Goal: Task Accomplishment & Management: Complete application form

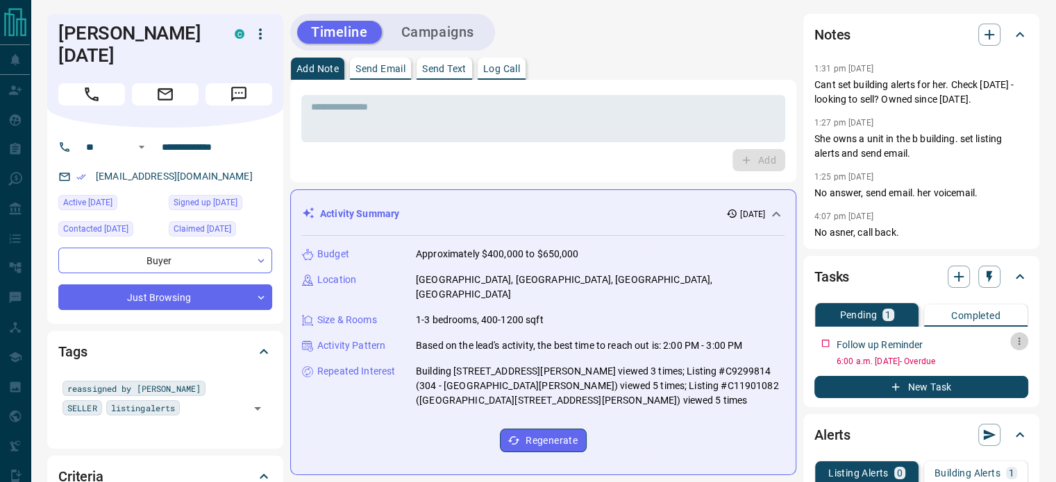
click at [1020, 338] on icon "button" at bounding box center [1018, 341] width 11 height 11
click at [689, 105] on div at bounding box center [528, 241] width 1056 height 482
click at [86, 87] on icon "Call" at bounding box center [92, 94] width 14 height 14
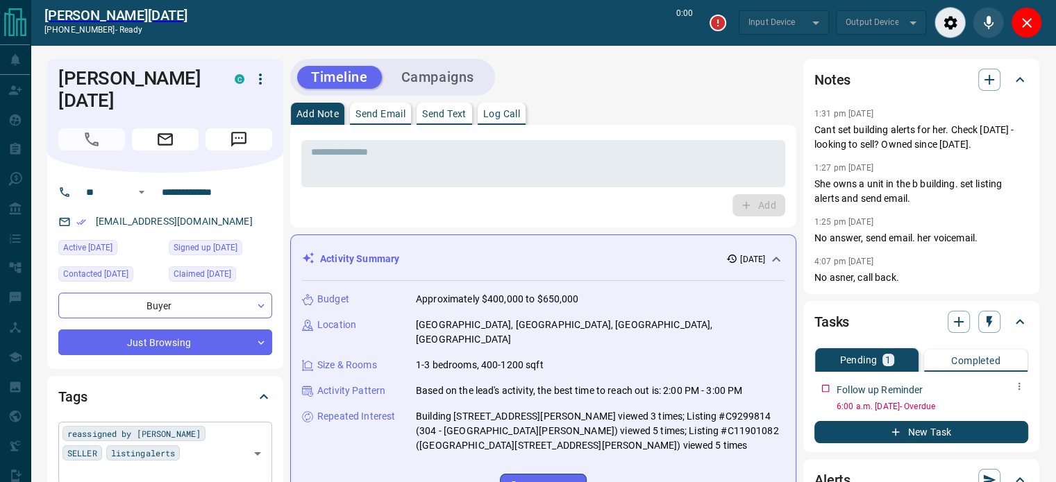
click at [169, 465] on input "text" at bounding box center [153, 472] width 183 height 15
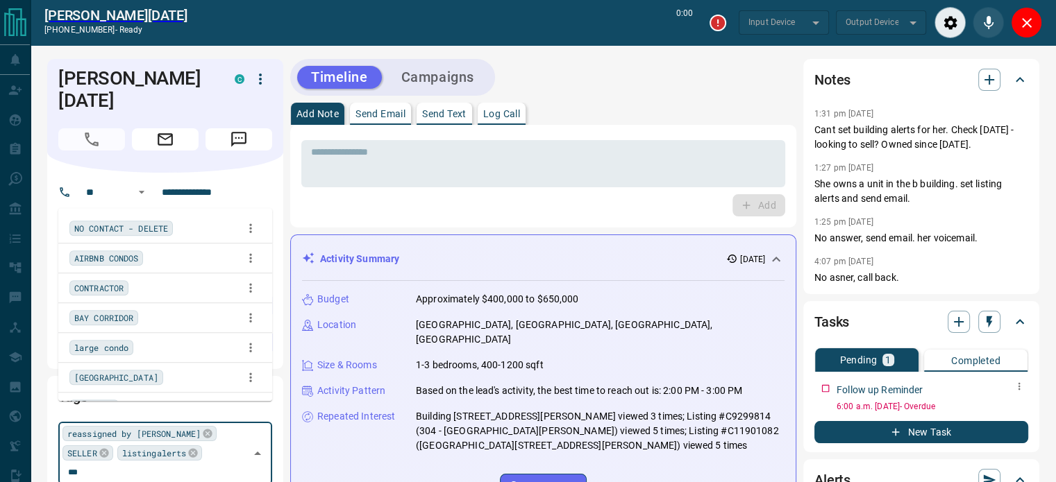
type input "****"
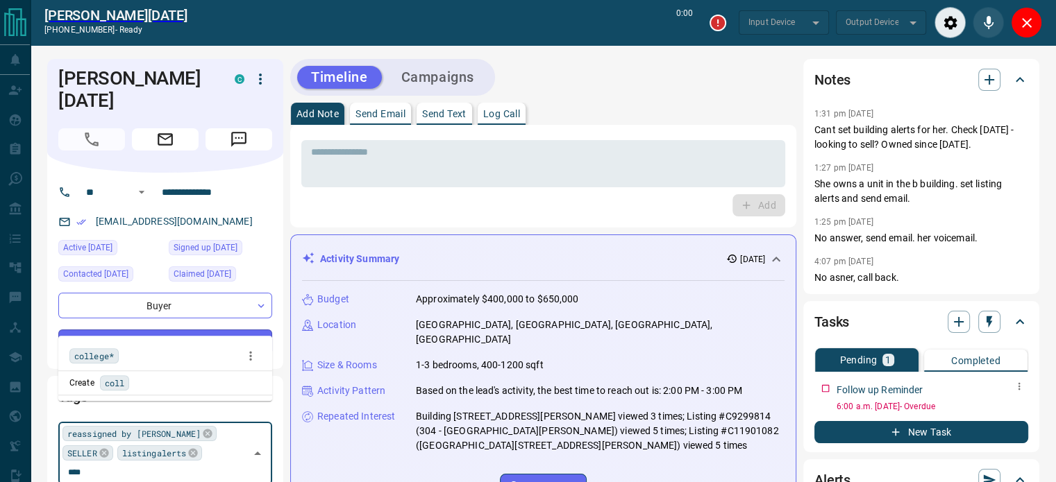
type input "*******"
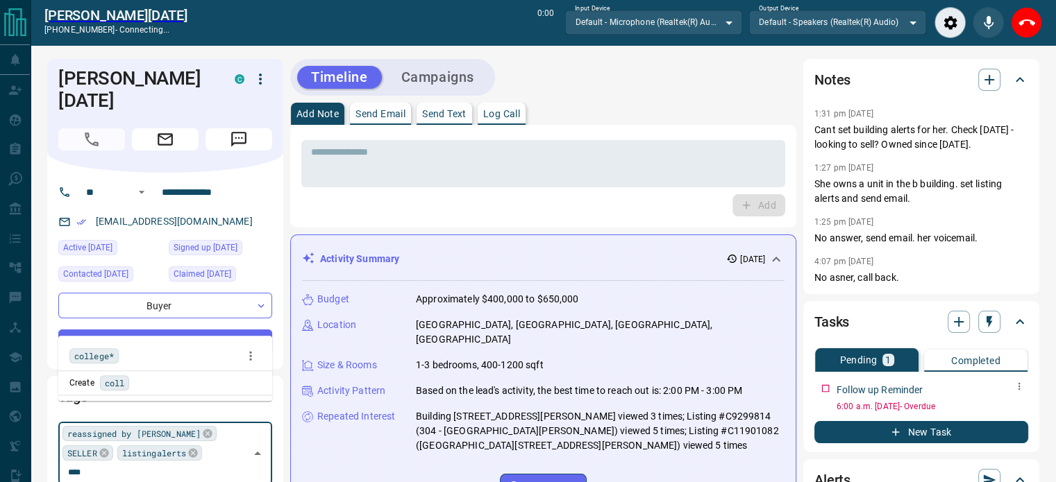
click at [97, 351] on span "college*" at bounding box center [94, 356] width 40 height 14
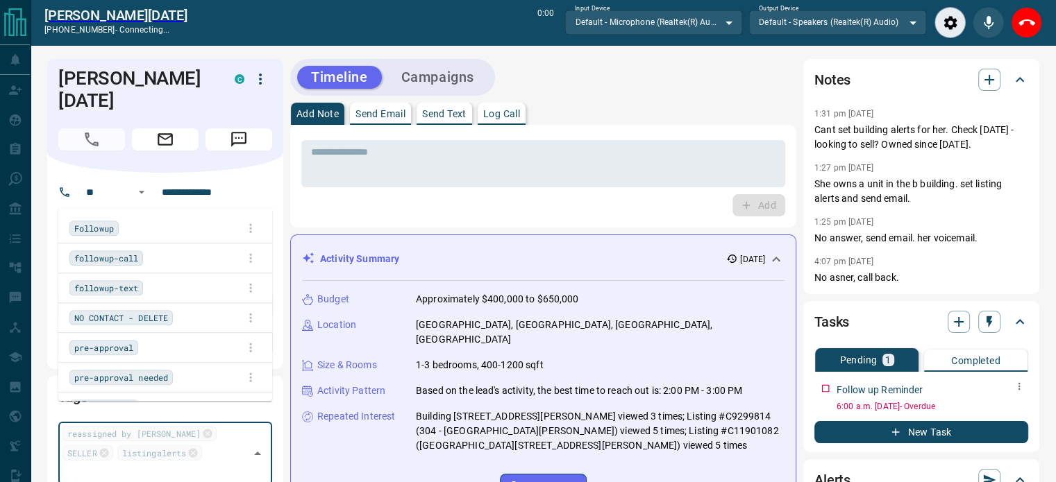
scroll to position [6779, 0]
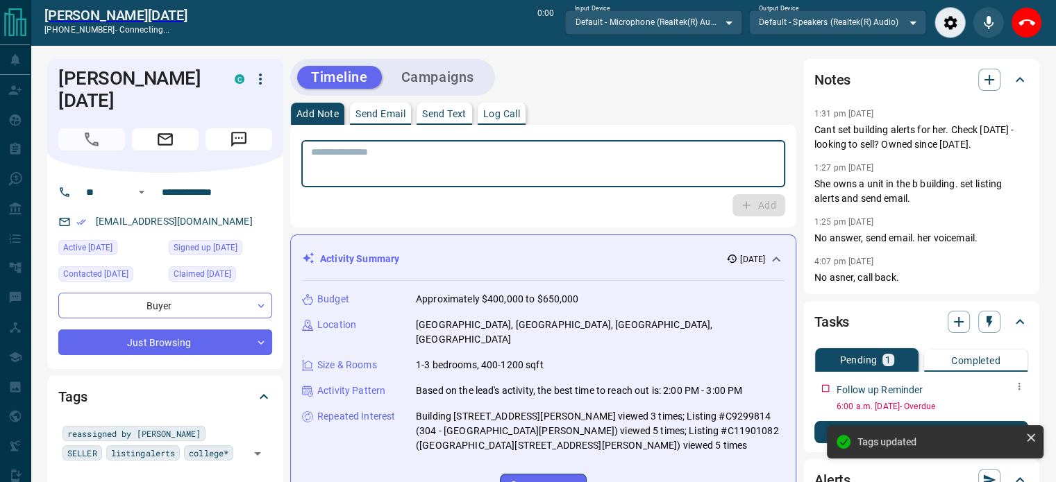
click at [527, 166] on textarea at bounding box center [543, 163] width 464 height 35
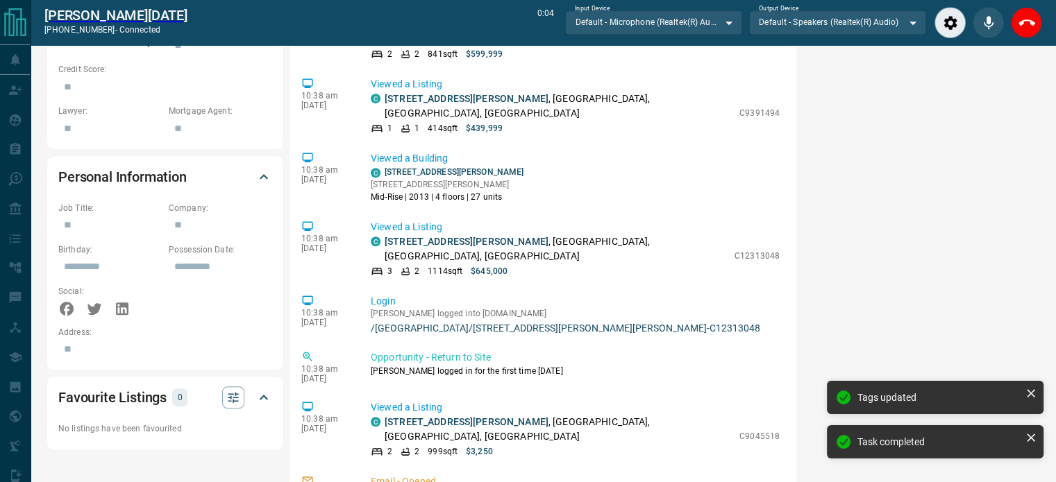
scroll to position [382, 0]
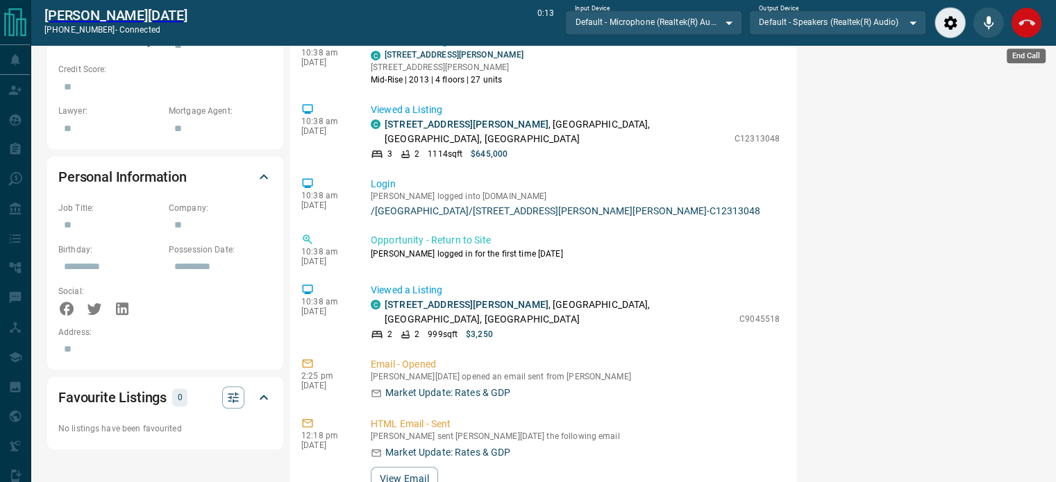
click at [1024, 22] on icon "End Call" at bounding box center [1026, 23] width 17 height 17
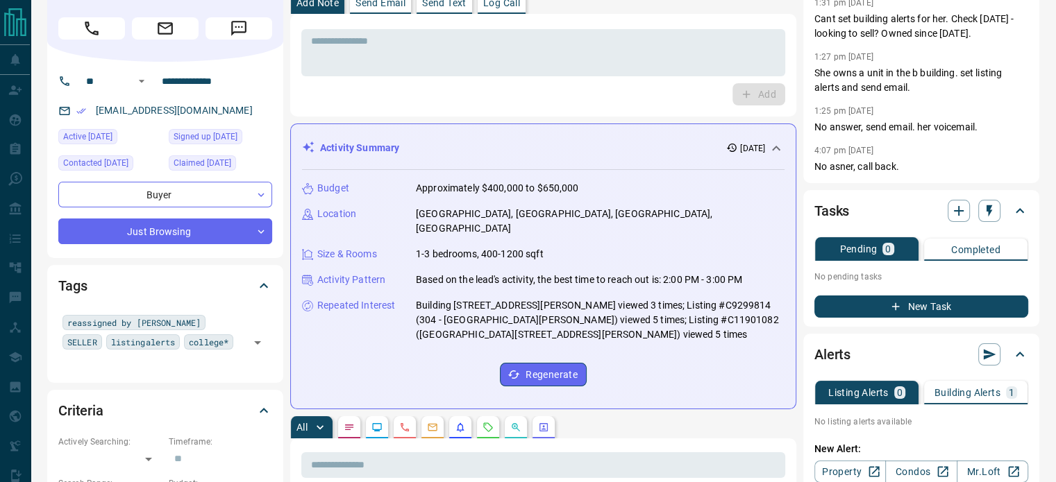
scroll to position [0, 0]
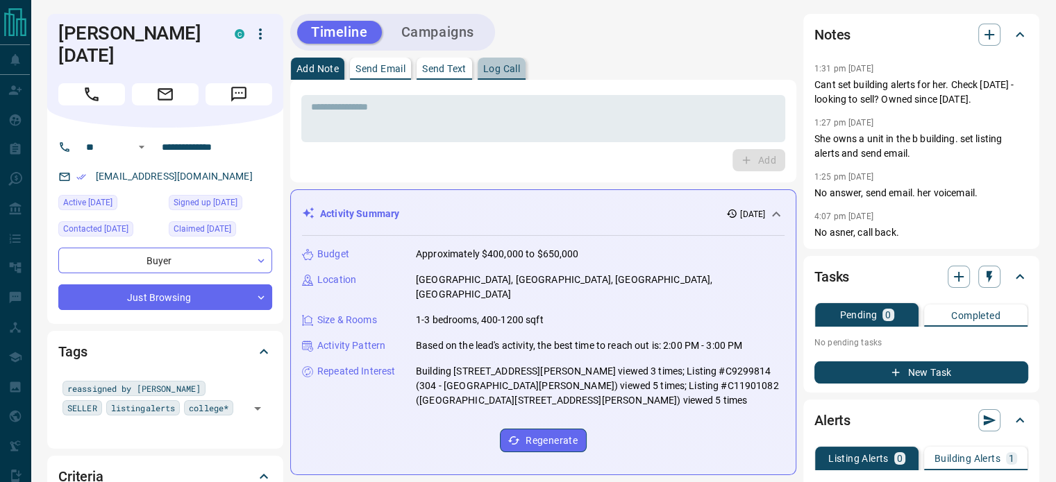
click at [502, 66] on p "Log Call" at bounding box center [501, 69] width 37 height 10
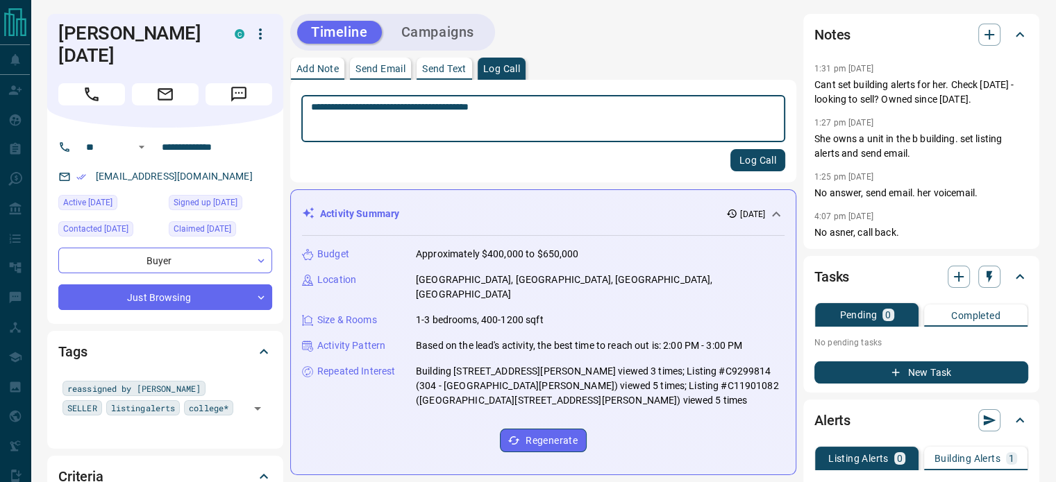
type textarea "**********"
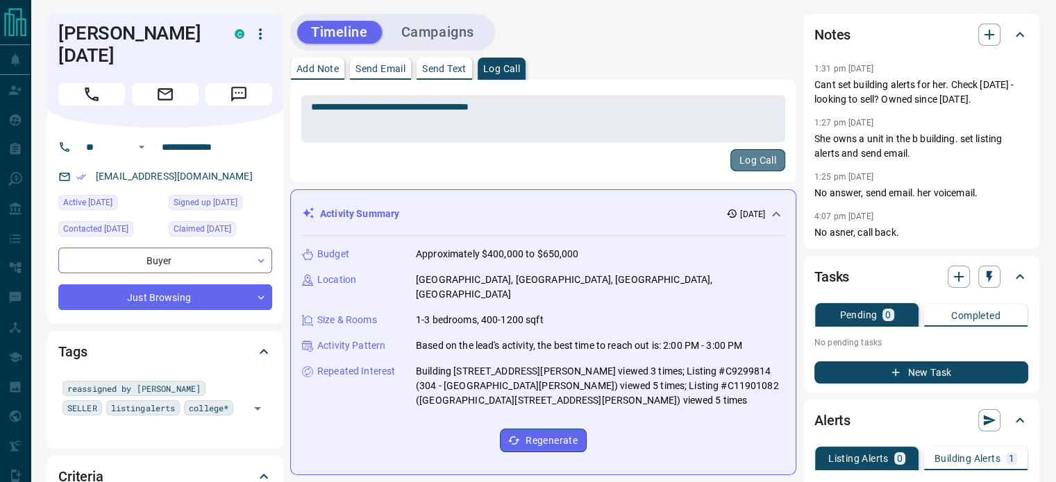
click at [752, 155] on button "Log Call" at bounding box center [757, 160] width 55 height 22
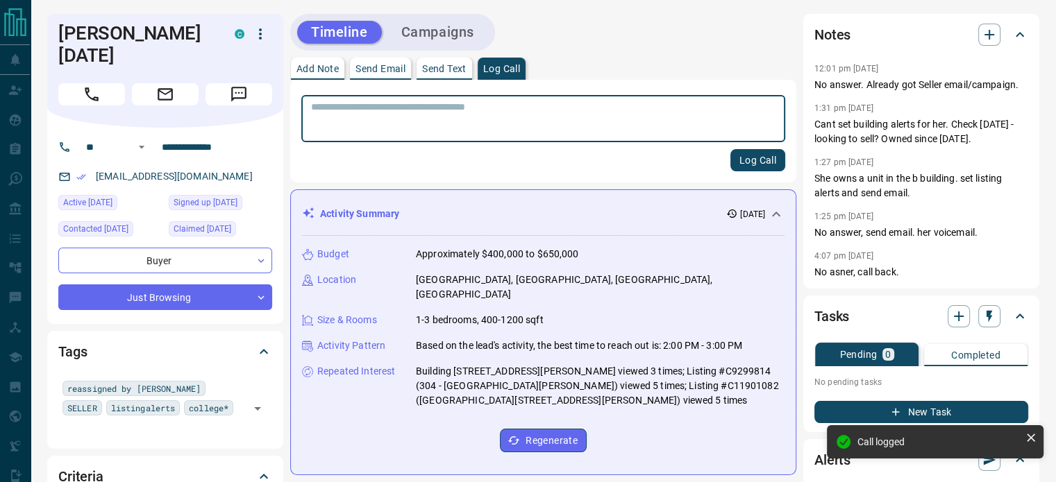
scroll to position [382, 0]
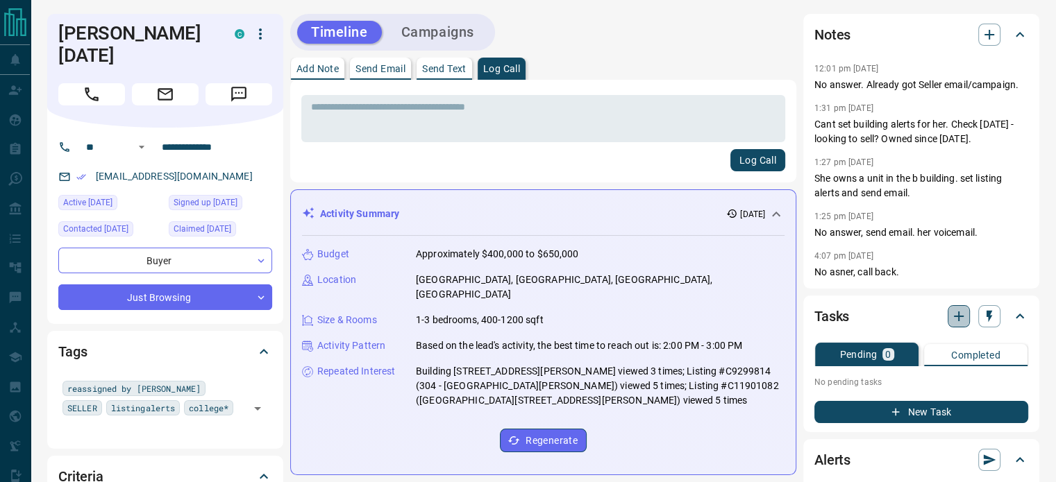
click at [954, 325] on button "button" at bounding box center [958, 316] width 22 height 22
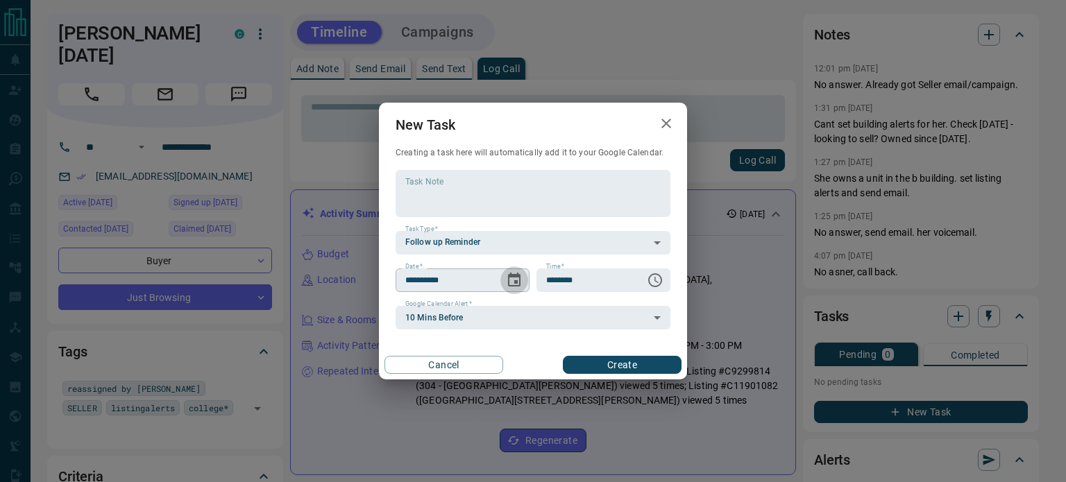
click at [518, 282] on icon "Choose date, selected date is Sep 17, 2025" at bounding box center [514, 280] width 17 height 17
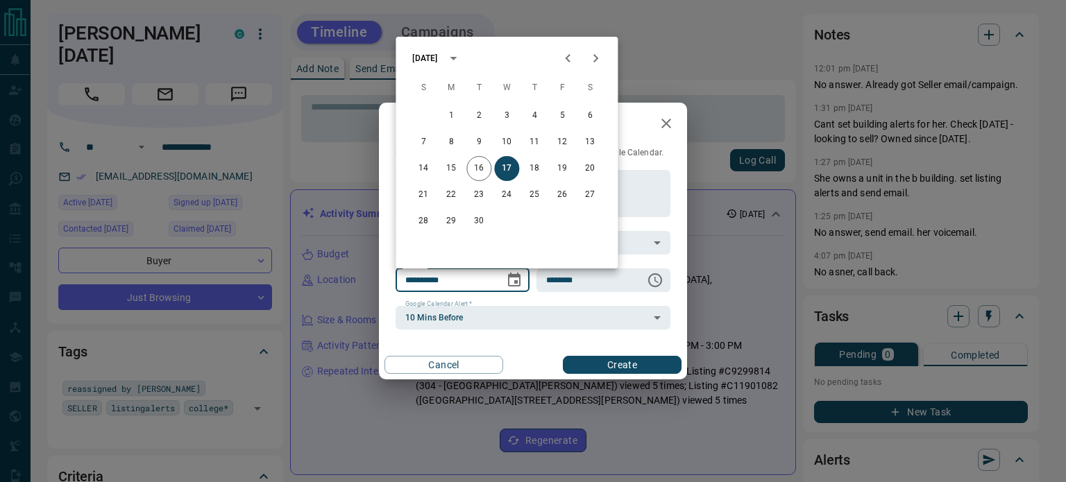
click at [598, 63] on icon "Next month" at bounding box center [595, 58] width 17 height 17
click at [507, 167] on button "14" at bounding box center [506, 168] width 25 height 25
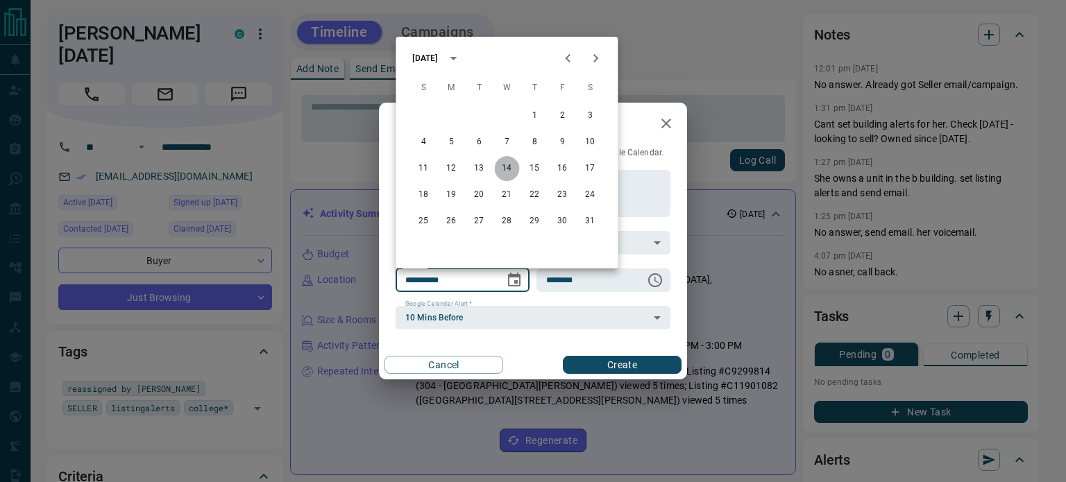
type input "**********"
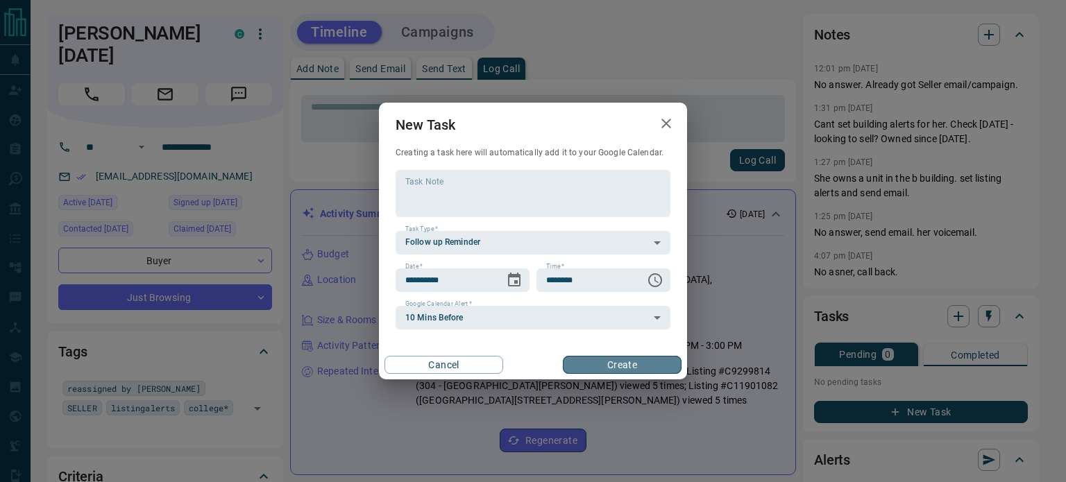
click at [580, 365] on button "Create" at bounding box center [622, 365] width 119 height 18
